Goal: Obtain resource: Obtain resource

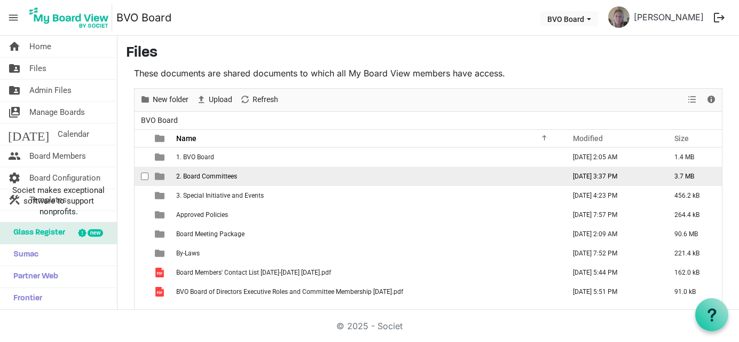
click at [194, 173] on span "2. Board Committees" at bounding box center [206, 175] width 61 height 7
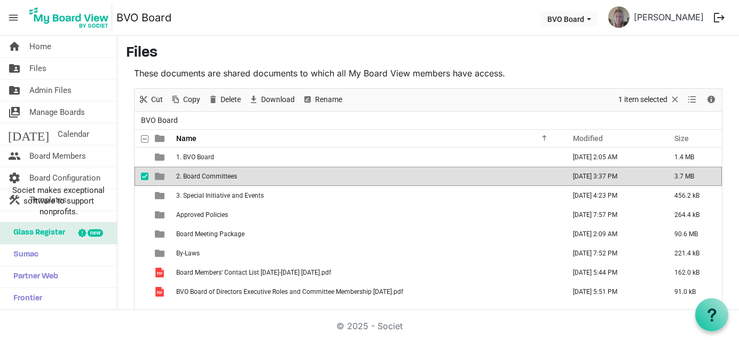
click at [194, 173] on span "2. Board Committees" at bounding box center [206, 175] width 61 height 7
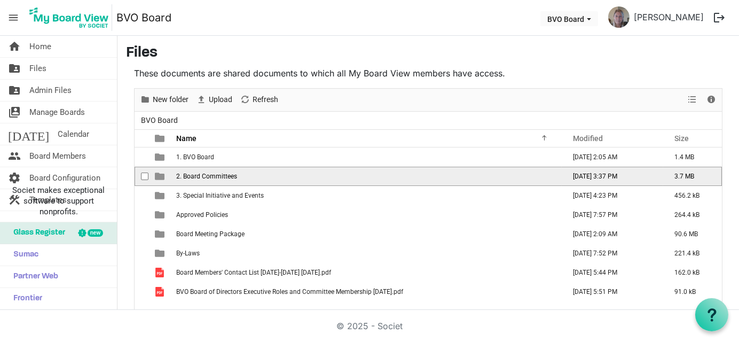
click at [194, 173] on span "2. Board Committees" at bounding box center [206, 175] width 61 height 7
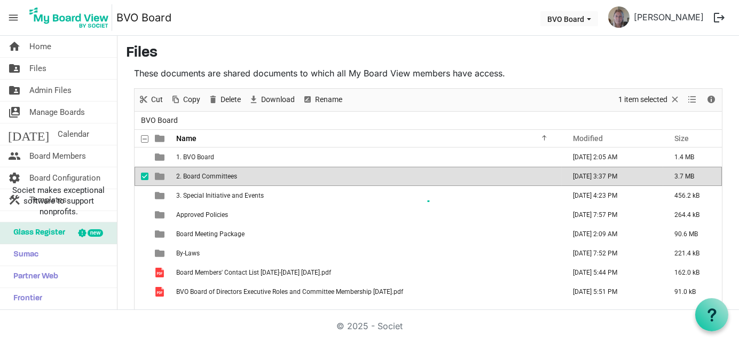
scroll to position [18, 0]
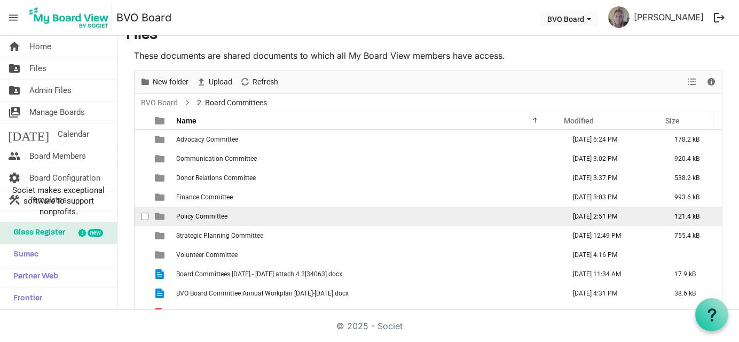
click at [193, 214] on span "Policy Committee" at bounding box center [201, 215] width 51 height 7
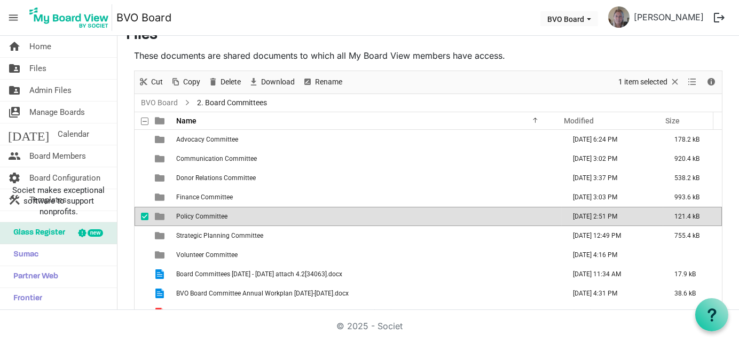
click at [193, 214] on span "Policy Committee" at bounding box center [201, 215] width 51 height 7
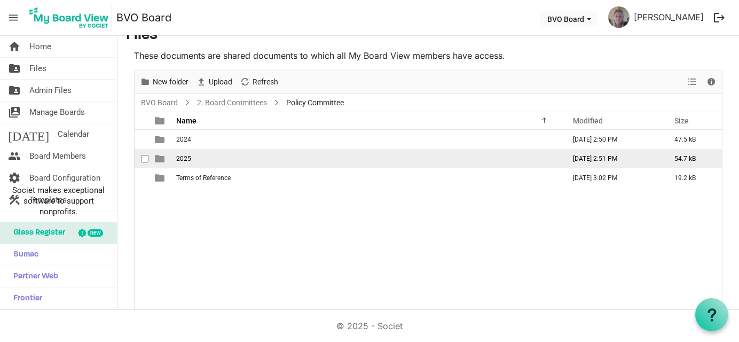
click at [193, 160] on td "2025" at bounding box center [367, 158] width 389 height 19
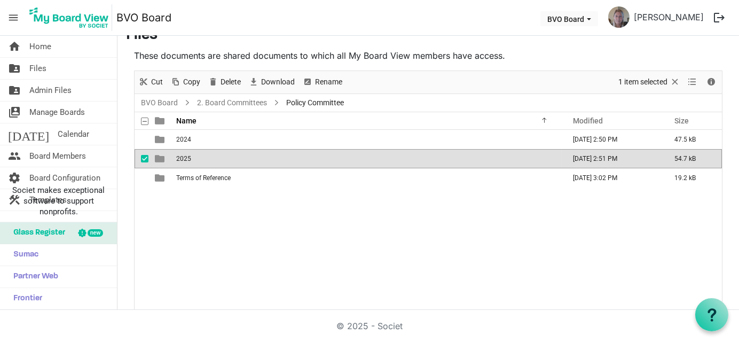
click at [193, 160] on td "2025" at bounding box center [367, 158] width 389 height 19
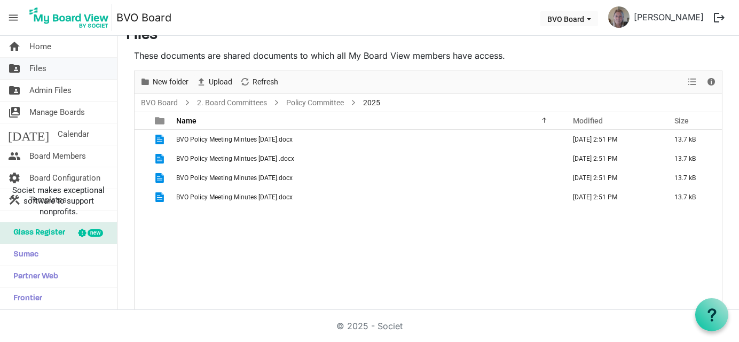
click at [38, 65] on span "Files" at bounding box center [37, 68] width 17 height 21
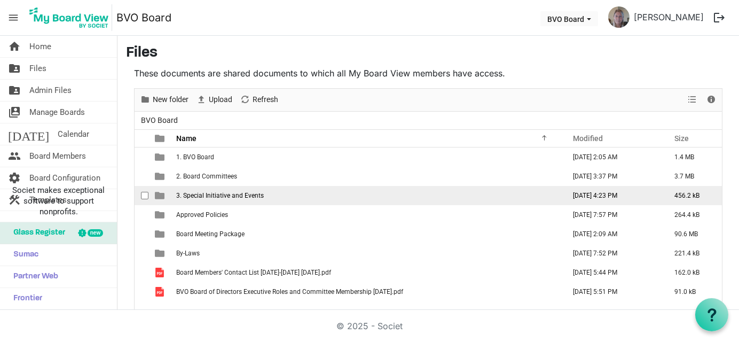
click at [238, 192] on span "3. Special Initiative and Events" at bounding box center [220, 195] width 88 height 7
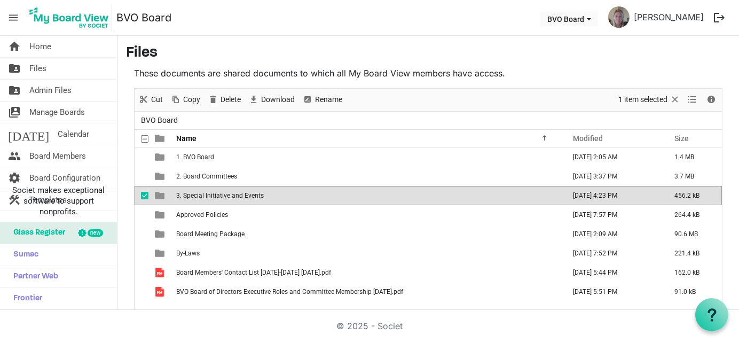
click at [238, 192] on span "3. Special Initiative and Events" at bounding box center [220, 195] width 88 height 7
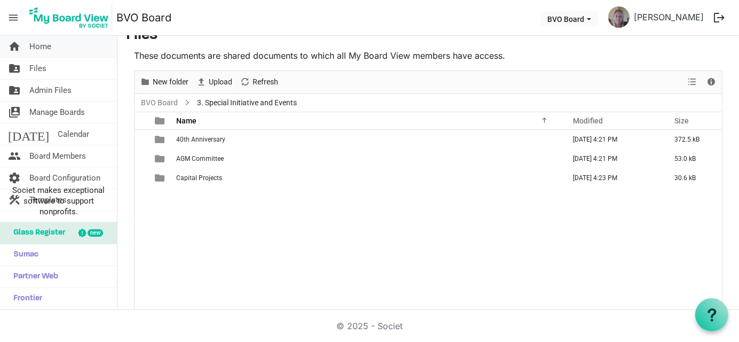
click at [34, 47] on span "Home" at bounding box center [40, 46] width 22 height 21
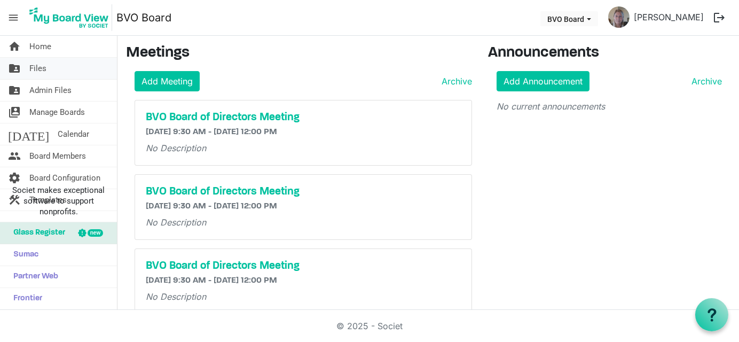
click at [49, 72] on link "folder_shared Files" at bounding box center [58, 68] width 117 height 21
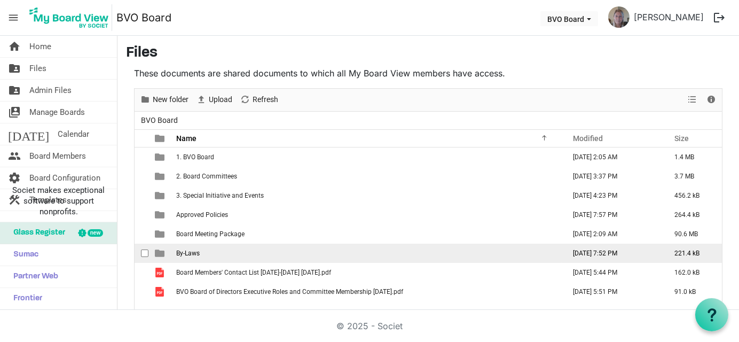
click at [176, 253] on span "By-Laws" at bounding box center [187, 252] width 23 height 7
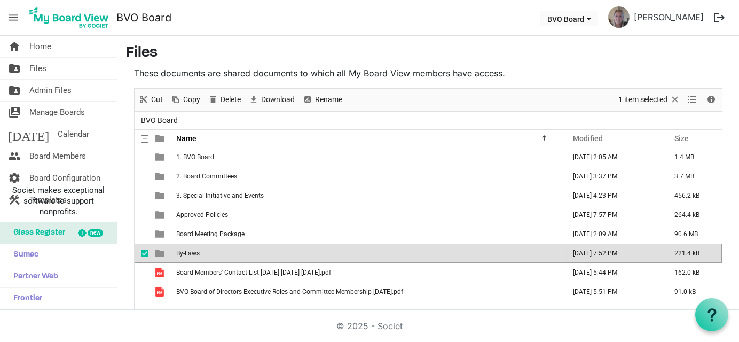
click at [176, 253] on span "By-Laws" at bounding box center [187, 252] width 23 height 7
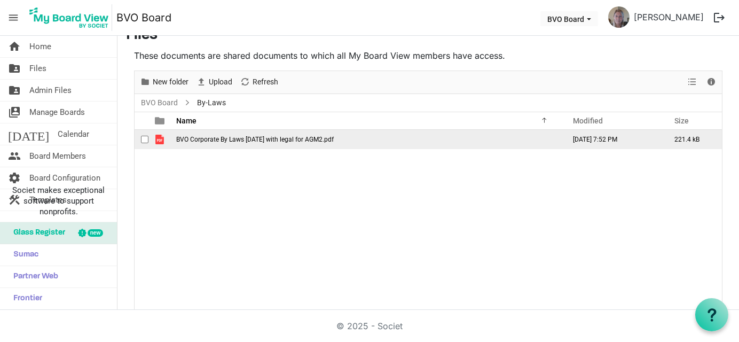
click at [229, 136] on span "BVO Corporate By Laws October 2024 with legal for AGM2.pdf" at bounding box center [254, 139] width 157 height 7
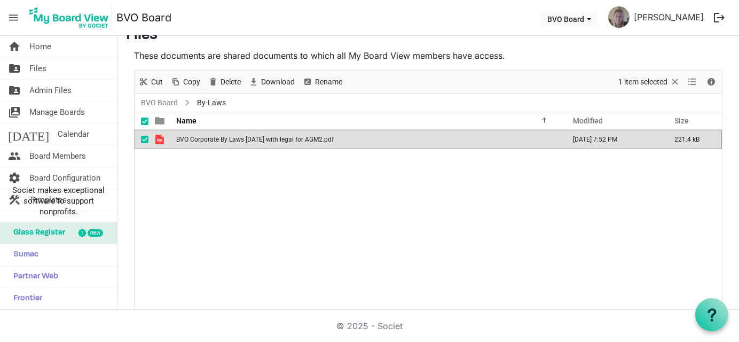
click at [229, 136] on span "BVO Corporate By Laws October 2024 with legal for AGM2.pdf" at bounding box center [254, 139] width 157 height 7
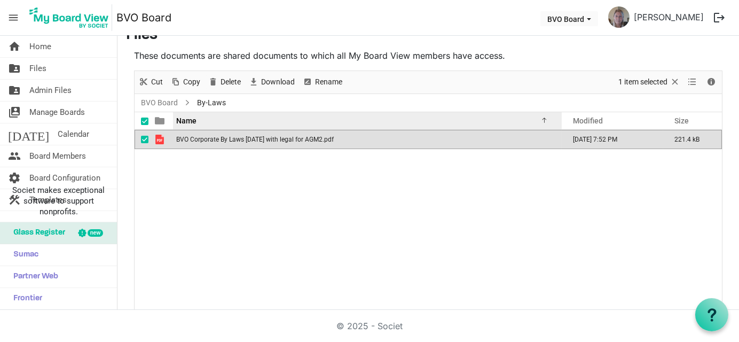
click at [197, 117] on div "Name" at bounding box center [363, 120] width 382 height 15
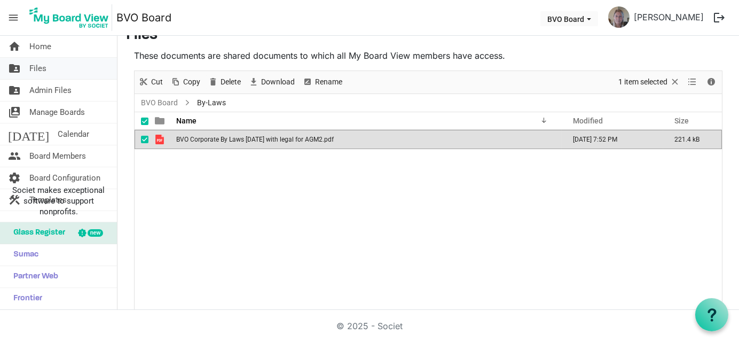
click at [38, 65] on span "Files" at bounding box center [37, 68] width 17 height 21
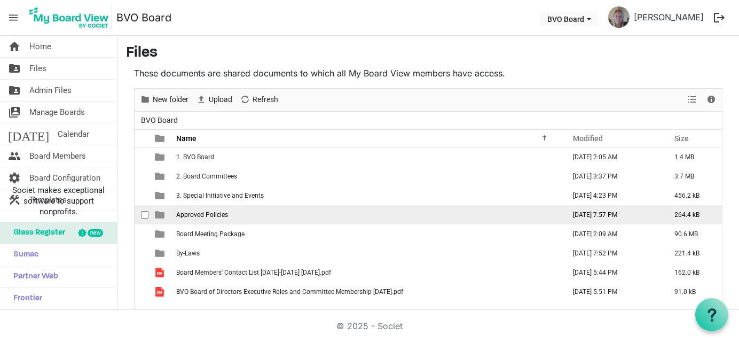
click at [223, 211] on span "Approved Policies" at bounding box center [202, 214] width 52 height 7
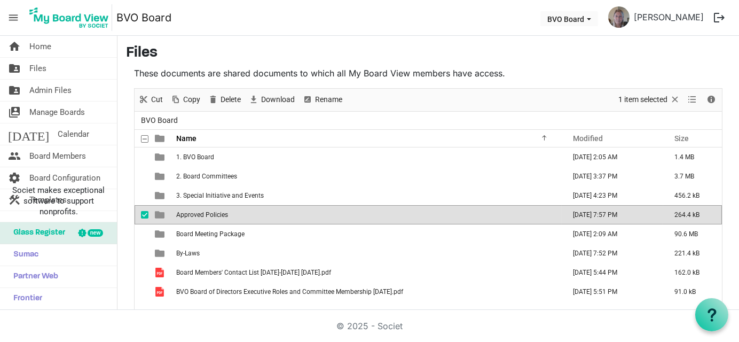
click at [223, 211] on span "Approved Policies" at bounding box center [202, 214] width 52 height 7
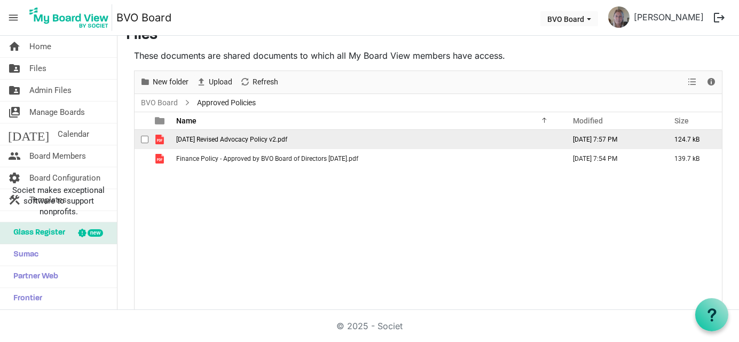
click at [242, 136] on span "2025 MAY 29 Revised Advocacy Policy v2.pdf" at bounding box center [231, 139] width 111 height 7
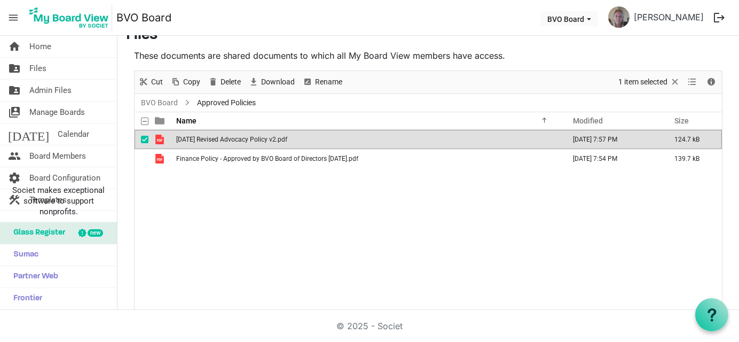
click at [242, 136] on span "2025 MAY 29 Revised Advocacy Policy v2.pdf" at bounding box center [231, 139] width 111 height 7
